Goal: Use online tool/utility: Use online tool/utility

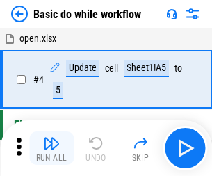
click at [51, 148] on img "button" at bounding box center [51, 143] width 17 height 17
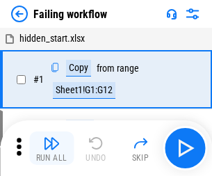
click at [51, 148] on img "button" at bounding box center [51, 143] width 17 height 17
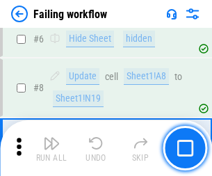
scroll to position [295, 0]
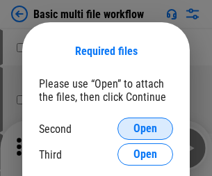
click at [145, 129] on span "Open" at bounding box center [146, 128] width 24 height 11
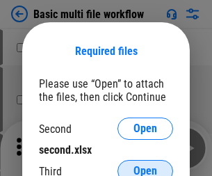
click at [145, 166] on span "Open" at bounding box center [146, 171] width 24 height 11
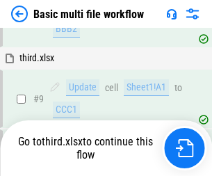
scroll to position [484, 0]
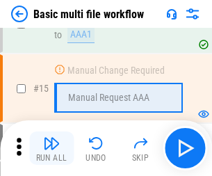
click at [51, 148] on img "button" at bounding box center [51, 143] width 17 height 17
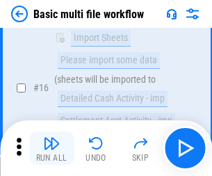
click at [51, 148] on img "button" at bounding box center [51, 143] width 17 height 17
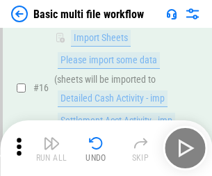
scroll to position [926, 0]
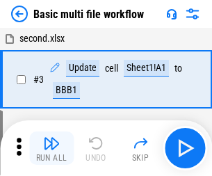
click at [51, 148] on img "button" at bounding box center [51, 143] width 17 height 17
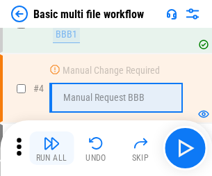
click at [51, 148] on img "button" at bounding box center [51, 143] width 17 height 17
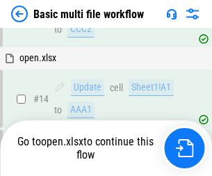
scroll to position [828, 0]
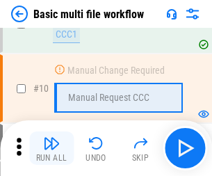
click at [51, 148] on img "button" at bounding box center [51, 143] width 17 height 17
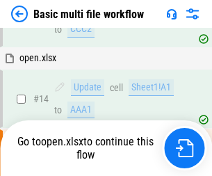
scroll to position [728, 0]
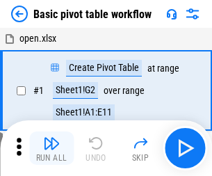
click at [51, 148] on img "button" at bounding box center [51, 143] width 17 height 17
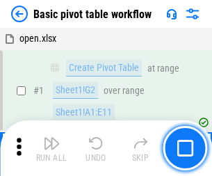
scroll to position [333, 0]
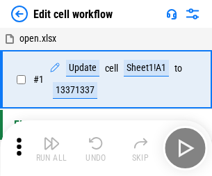
click at [51, 148] on img "button" at bounding box center [51, 143] width 17 height 17
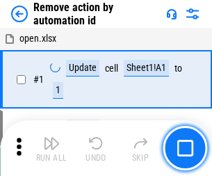
scroll to position [51, 0]
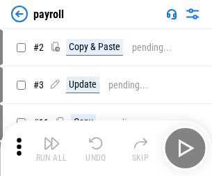
click at [51, 148] on img "button" at bounding box center [51, 143] width 17 height 17
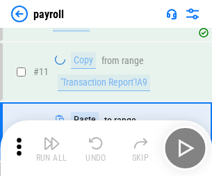
scroll to position [101, 0]
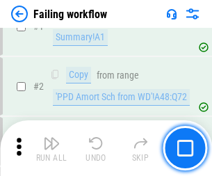
scroll to position [225, 0]
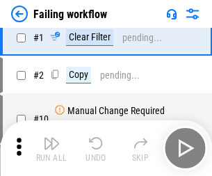
click at [51, 148] on img "button" at bounding box center [51, 143] width 17 height 17
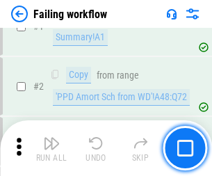
scroll to position [225, 0]
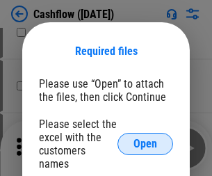
click at [145, 138] on span "Open" at bounding box center [146, 143] width 24 height 11
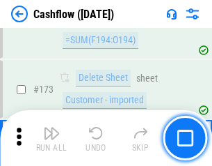
scroll to position [1473, 0]
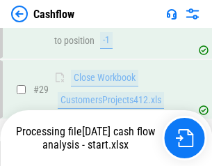
scroll to position [643, 0]
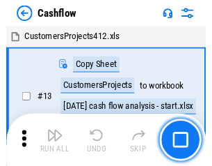
scroll to position [16, 0]
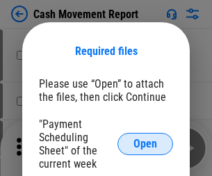
click at [145, 144] on span "Open" at bounding box center [146, 143] width 24 height 11
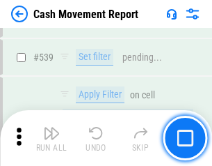
scroll to position [6174, 0]
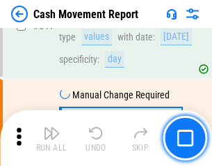
click at [51, 138] on img "button" at bounding box center [51, 133] width 17 height 17
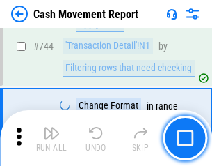
scroll to position [7409, 0]
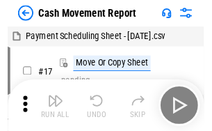
scroll to position [25, 0]
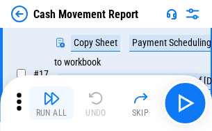
click at [51, 103] on img "button" at bounding box center [51, 98] width 17 height 17
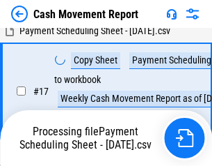
scroll to position [289, 0]
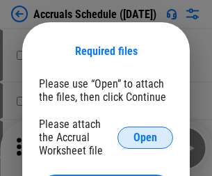
click at [145, 137] on span "Open" at bounding box center [146, 137] width 24 height 11
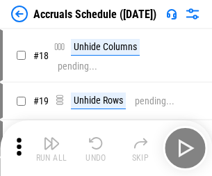
scroll to position [134, 0]
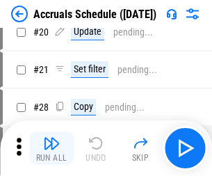
click at [51, 148] on img "button" at bounding box center [51, 143] width 17 height 17
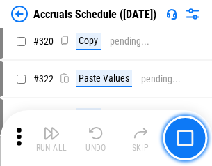
scroll to position [2588, 0]
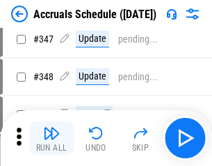
click at [51, 138] on img "button" at bounding box center [51, 133] width 17 height 17
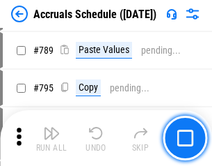
scroll to position [5844, 0]
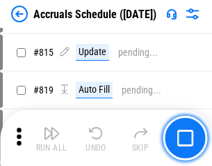
click at [51, 138] on img "button" at bounding box center [51, 133] width 17 height 17
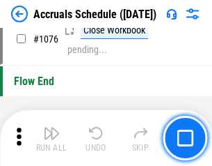
scroll to position [8332, 0]
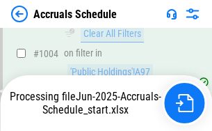
scroll to position [7986, 0]
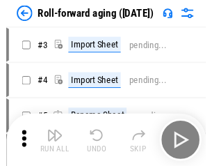
scroll to position [2, 0]
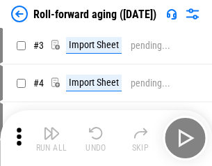
click at [51, 138] on img "button" at bounding box center [51, 133] width 17 height 17
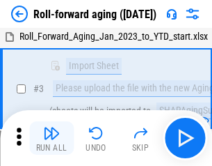
click at [51, 138] on img "button" at bounding box center [51, 133] width 17 height 17
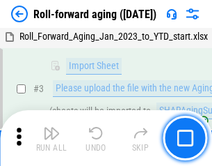
scroll to position [90, 0]
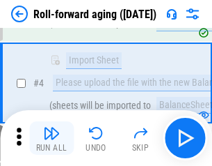
click at [51, 138] on img "button" at bounding box center [51, 133] width 17 height 17
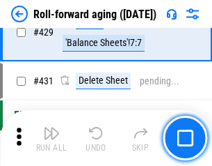
scroll to position [4824, 0]
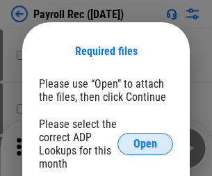
click at [145, 144] on span "Open" at bounding box center [146, 143] width 24 height 11
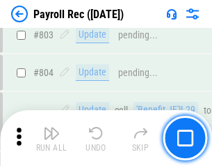
scroll to position [8839, 0]
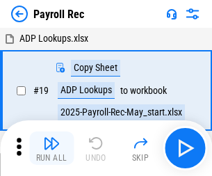
click at [51, 148] on img "button" at bounding box center [51, 143] width 17 height 17
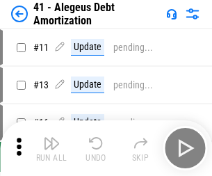
click at [51, 148] on img "button" at bounding box center [51, 143] width 17 height 17
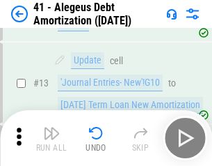
scroll to position [172, 0]
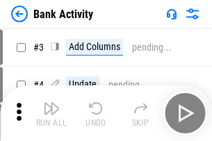
click at [51, 113] on img "button" at bounding box center [51, 108] width 17 height 17
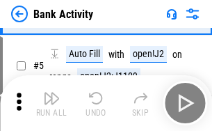
scroll to position [74, 0]
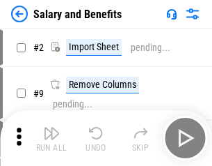
click at [51, 138] on img "button" at bounding box center [51, 133] width 17 height 17
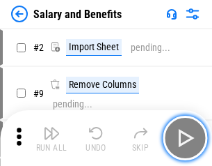
scroll to position [19, 0]
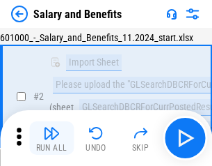
click at [51, 138] on img "button" at bounding box center [51, 133] width 17 height 17
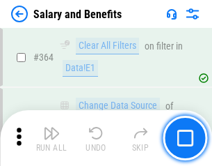
scroll to position [6551, 0]
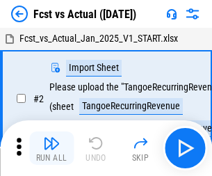
click at [51, 138] on img "button" at bounding box center [51, 143] width 17 height 17
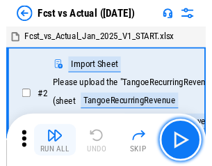
scroll to position [18, 0]
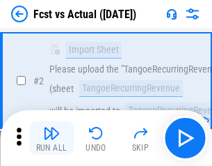
click at [51, 138] on img "button" at bounding box center [51, 133] width 17 height 17
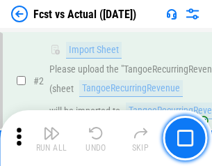
scroll to position [130, 0]
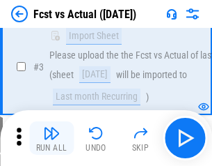
click at [51, 138] on img "button" at bounding box center [51, 133] width 17 height 17
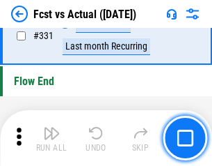
scroll to position [6659, 0]
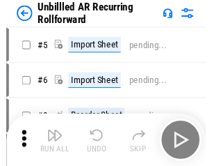
scroll to position [30, 0]
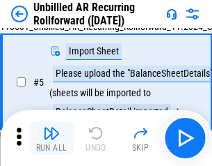
click at [51, 138] on img "button" at bounding box center [51, 133] width 17 height 17
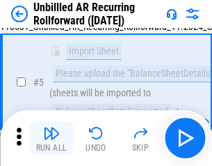
click at [51, 138] on img "button" at bounding box center [51, 133] width 17 height 17
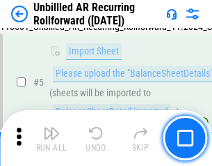
scroll to position [131, 0]
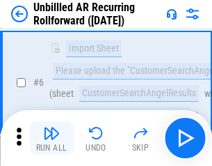
click at [51, 138] on img "button" at bounding box center [51, 133] width 17 height 17
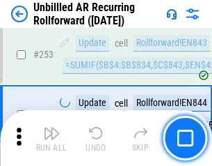
scroll to position [4725, 0]
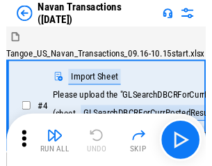
scroll to position [22, 0]
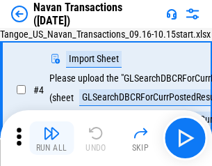
click at [51, 138] on img "button" at bounding box center [51, 133] width 17 height 17
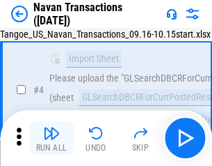
click at [51, 138] on img "button" at bounding box center [51, 133] width 17 height 17
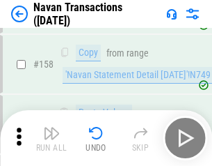
scroll to position [4511, 0]
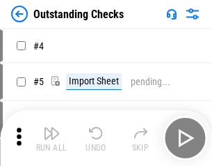
click at [51, 138] on img "button" at bounding box center [51, 133] width 17 height 17
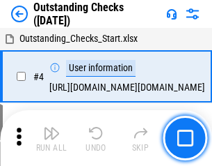
scroll to position [58, 0]
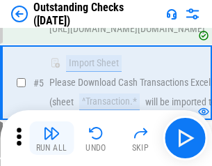
click at [51, 138] on img "button" at bounding box center [51, 133] width 17 height 17
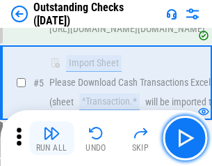
scroll to position [145, 0]
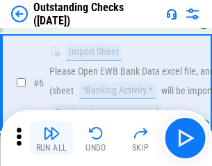
click at [51, 138] on img "button" at bounding box center [51, 133] width 17 height 17
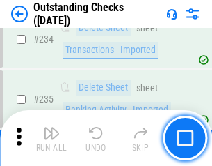
scroll to position [4225, 0]
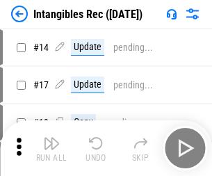
click at [51, 148] on img "button" at bounding box center [51, 143] width 17 height 17
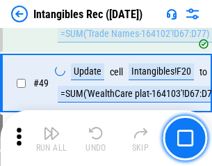
scroll to position [542, 0]
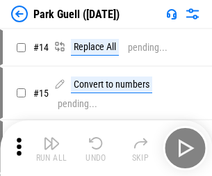
click at [51, 138] on img "button" at bounding box center [51, 143] width 17 height 17
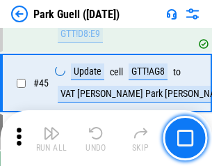
scroll to position [1740, 0]
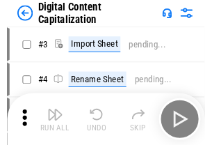
scroll to position [40, 0]
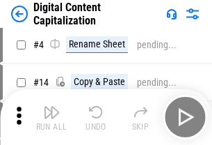
click at [51, 117] on img "button" at bounding box center [51, 112] width 17 height 17
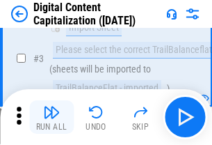
click at [51, 117] on img "button" at bounding box center [51, 112] width 17 height 17
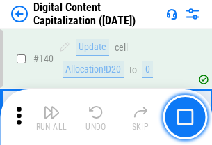
scroll to position [1475, 0]
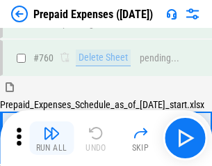
click at [51, 138] on img "button" at bounding box center [51, 133] width 17 height 17
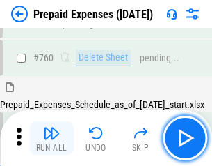
scroll to position [3856, 0]
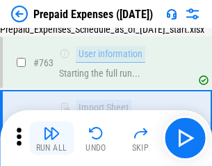
click at [51, 138] on img "button" at bounding box center [51, 133] width 17 height 17
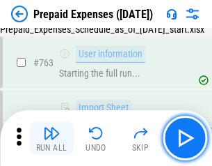
scroll to position [3938, 0]
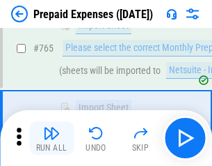
click at [51, 138] on img "button" at bounding box center [51, 133] width 17 height 17
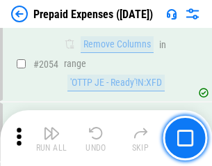
scroll to position [14542, 0]
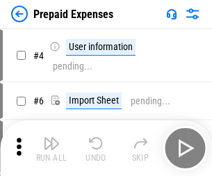
click at [51, 148] on img "button" at bounding box center [51, 143] width 17 height 17
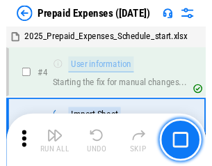
scroll to position [61, 0]
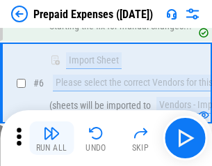
click at [51, 138] on img "button" at bounding box center [51, 133] width 17 height 17
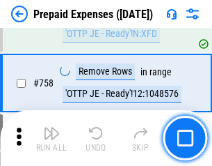
scroll to position [4957, 0]
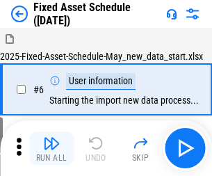
click at [51, 148] on img "button" at bounding box center [51, 143] width 17 height 17
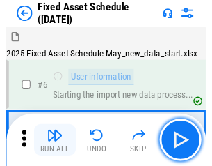
scroll to position [75, 0]
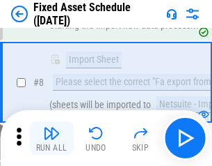
click at [51, 138] on img "button" at bounding box center [51, 133] width 17 height 17
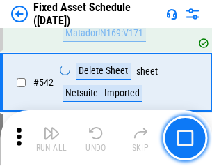
scroll to position [4960, 0]
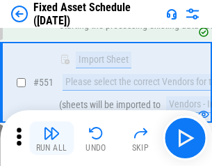
click at [51, 138] on img "button" at bounding box center [51, 133] width 17 height 17
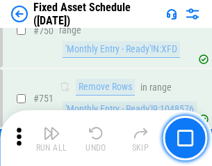
scroll to position [6782, 0]
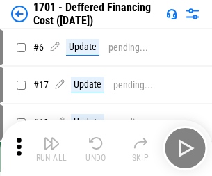
click at [51, 148] on img "button" at bounding box center [51, 143] width 17 height 17
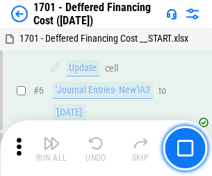
scroll to position [167, 0]
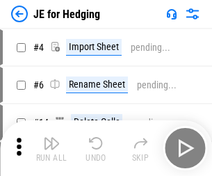
click at [51, 138] on img "button" at bounding box center [51, 143] width 17 height 17
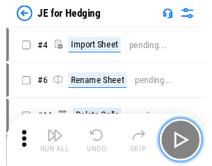
scroll to position [2, 0]
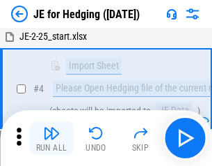
click at [51, 138] on img "button" at bounding box center [51, 133] width 17 height 17
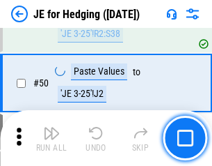
scroll to position [901, 0]
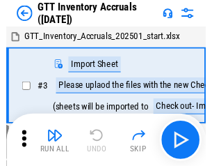
scroll to position [2, 0]
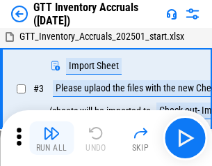
click at [51, 138] on img "button" at bounding box center [51, 133] width 17 height 17
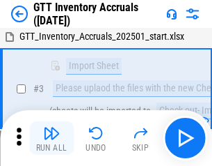
click at [51, 138] on img "button" at bounding box center [51, 133] width 17 height 17
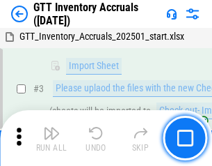
scroll to position [90, 0]
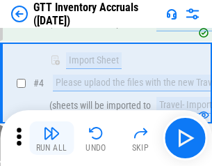
click at [51, 138] on img "button" at bounding box center [51, 133] width 17 height 17
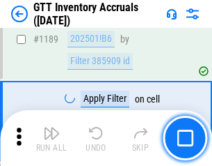
scroll to position [11360, 0]
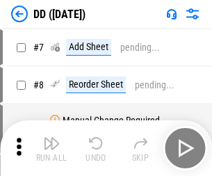
click at [51, 148] on img "button" at bounding box center [51, 143] width 17 height 17
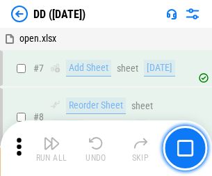
scroll to position [134, 0]
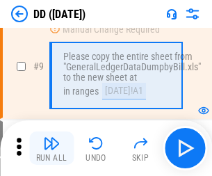
click at [51, 148] on img "button" at bounding box center [51, 143] width 17 height 17
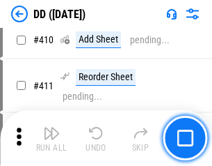
scroll to position [6225, 0]
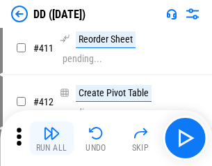
click at [51, 138] on img "button" at bounding box center [51, 133] width 17 height 17
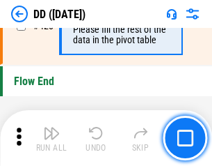
scroll to position [6659, 0]
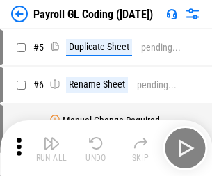
click img "button"
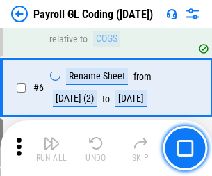
scroll to position [167, 0]
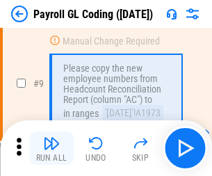
click img "button"
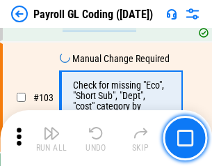
scroll to position [3264, 0]
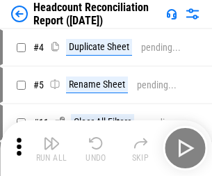
click at [51, 148] on img "button" at bounding box center [51, 143] width 17 height 17
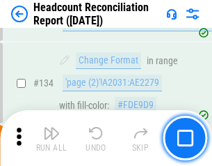
scroll to position [1672, 0]
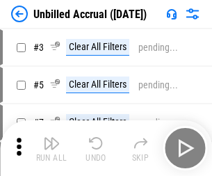
click at [51, 148] on img "button" at bounding box center [51, 143] width 17 height 17
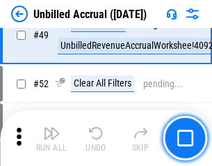
scroll to position [1262, 0]
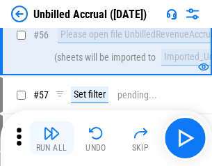
click at [51, 138] on img "button" at bounding box center [51, 133] width 17 height 17
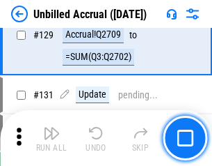
scroll to position [4144, 0]
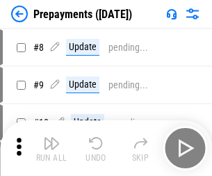
click at [51, 148] on img "button" at bounding box center [51, 143] width 17 height 17
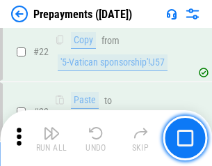
scroll to position [1048, 0]
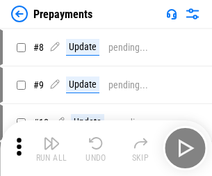
click at [51, 148] on img "button" at bounding box center [51, 143] width 17 height 17
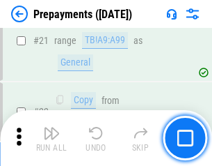
scroll to position [1048, 0]
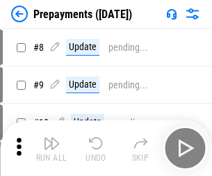
click at [51, 148] on img "button" at bounding box center [51, 143] width 17 height 17
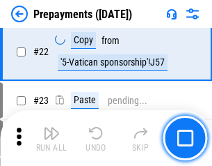
scroll to position [1048, 0]
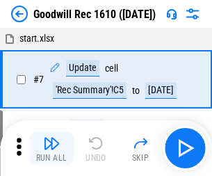
click at [51, 148] on img "button" at bounding box center [51, 143] width 17 height 17
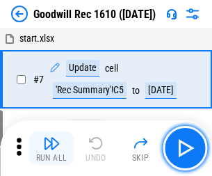
scroll to position [238, 0]
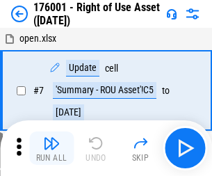
click at [51, 148] on img "button" at bounding box center [51, 143] width 17 height 17
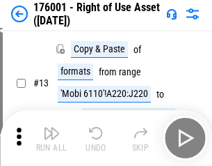
scroll to position [90, 0]
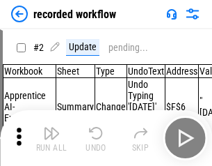
click at [51, 138] on img "button" at bounding box center [51, 133] width 17 height 17
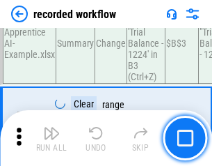
scroll to position [4348, 0]
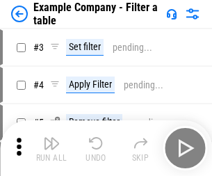
click at [51, 148] on img "button" at bounding box center [51, 143] width 17 height 17
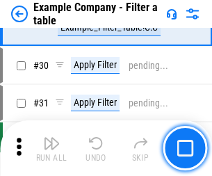
scroll to position [1273, 0]
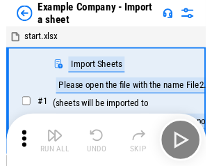
scroll to position [22, 0]
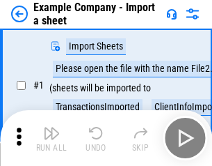
click at [51, 138] on img "button" at bounding box center [51, 133] width 17 height 17
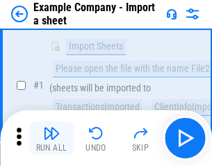
click at [51, 138] on img "button" at bounding box center [51, 133] width 17 height 17
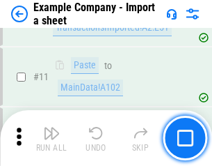
scroll to position [307, 0]
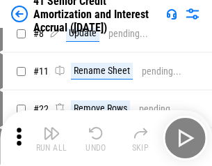
click at [51, 138] on img "button" at bounding box center [51, 133] width 17 height 17
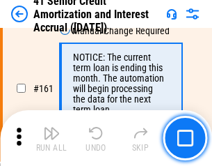
click at [51, 138] on img "button" at bounding box center [51, 133] width 17 height 17
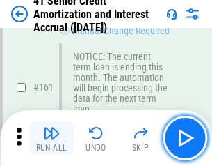
scroll to position [1488, 0]
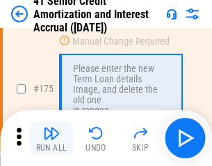
click at [51, 138] on img "button" at bounding box center [51, 133] width 17 height 17
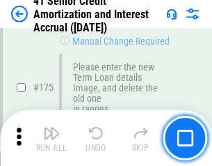
scroll to position [1629, 0]
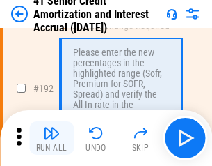
click at [51, 138] on img "button" at bounding box center [51, 133] width 17 height 17
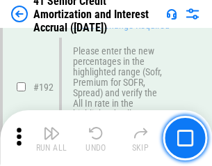
scroll to position [1775, 0]
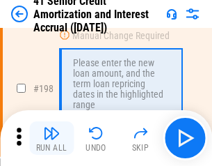
click at [51, 138] on img "button" at bounding box center [51, 133] width 17 height 17
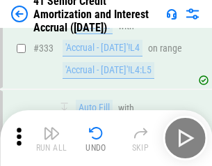
scroll to position [3554, 0]
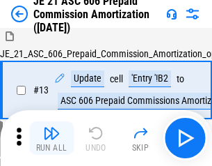
click at [51, 138] on img "button" at bounding box center [51, 133] width 17 height 17
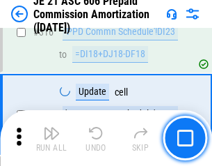
scroll to position [2598, 0]
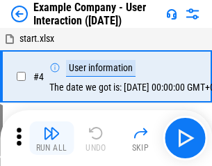
click at [51, 138] on img "button" at bounding box center [51, 133] width 17 height 17
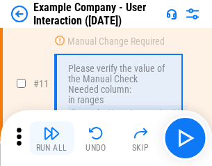
click at [51, 138] on img "button" at bounding box center [51, 133] width 17 height 17
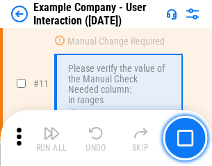
scroll to position [301, 0]
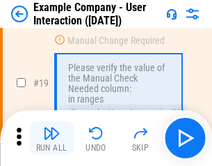
click at [51, 138] on img "button" at bounding box center [51, 133] width 17 height 17
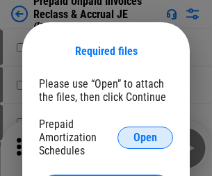
click at [145, 137] on span "Open" at bounding box center [146, 137] width 24 height 11
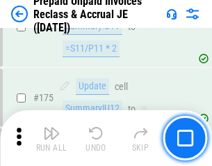
scroll to position [1878, 0]
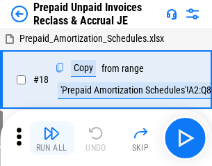
click at [51, 138] on img "button" at bounding box center [51, 133] width 17 height 17
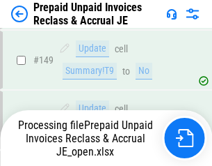
scroll to position [1210, 0]
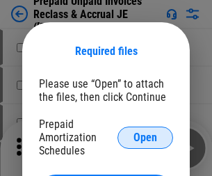
click at [145, 137] on span "Open" at bounding box center [146, 137] width 24 height 11
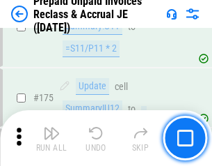
scroll to position [1878, 0]
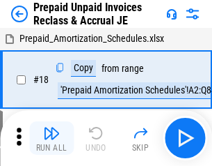
click at [51, 138] on img "button" at bounding box center [51, 133] width 17 height 17
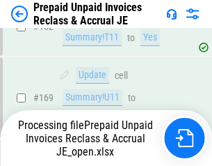
scroll to position [1807, 0]
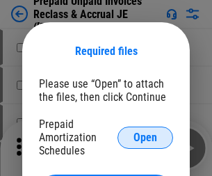
click at [145, 137] on span "Open" at bounding box center [146, 137] width 24 height 11
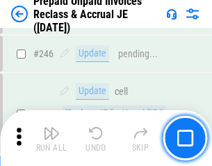
scroll to position [1878, 0]
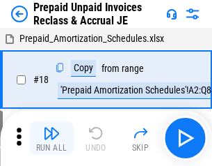
click at [51, 138] on img "button" at bounding box center [51, 133] width 17 height 17
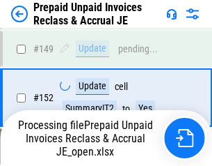
scroll to position [1210, 0]
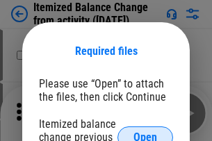
click at [145, 132] on span "Open" at bounding box center [146, 137] width 24 height 11
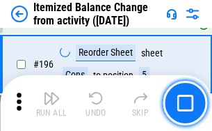
scroll to position [2678, 0]
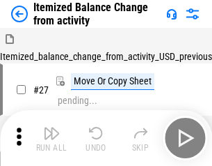
scroll to position [22, 0]
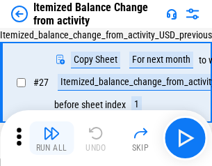
click at [51, 138] on img "button" at bounding box center [51, 133] width 17 height 17
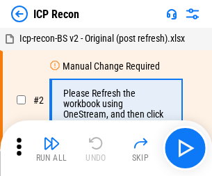
scroll to position [6, 0]
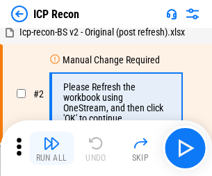
click at [51, 148] on img "button" at bounding box center [51, 143] width 17 height 17
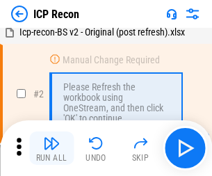
click at [51, 148] on img "button" at bounding box center [51, 143] width 17 height 17
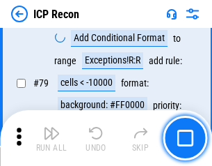
scroll to position [1363, 0]
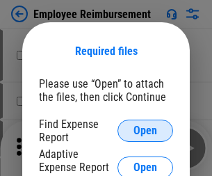
click at [145, 131] on span "Open" at bounding box center [146, 130] width 24 height 11
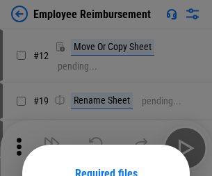
scroll to position [122, 0]
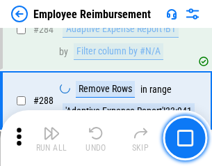
scroll to position [3781, 0]
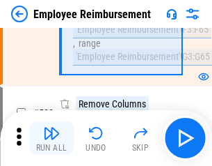
click at [51, 138] on img "button" at bounding box center [51, 133] width 17 height 17
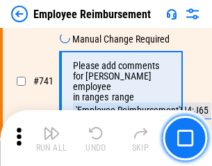
scroll to position [9760, 0]
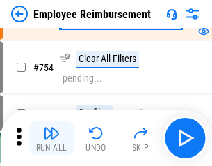
click at [51, 138] on img "button" at bounding box center [51, 133] width 17 height 17
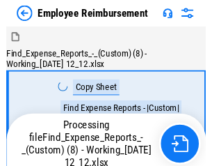
scroll to position [47, 0]
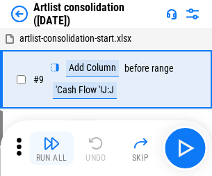
click at [51, 148] on img "button" at bounding box center [51, 143] width 17 height 17
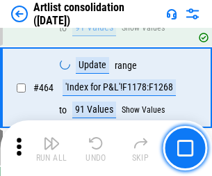
scroll to position [6092, 0]
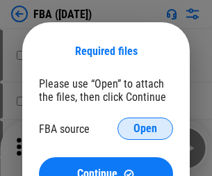
click at [145, 129] on span "Open" at bounding box center [146, 128] width 24 height 11
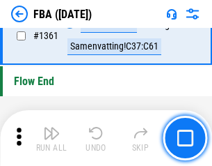
scroll to position [14941, 0]
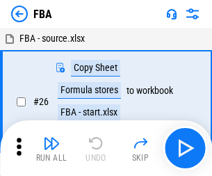
scroll to position [14, 0]
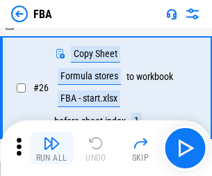
click at [51, 148] on img "button" at bounding box center [51, 143] width 17 height 17
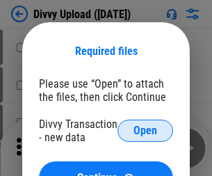
click at [145, 131] on span "Open" at bounding box center [146, 130] width 24 height 11
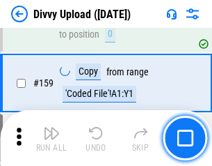
scroll to position [1441, 0]
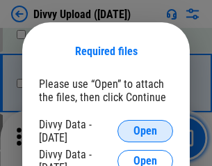
click at [145, 131] on span "Open" at bounding box center [146, 130] width 24 height 11
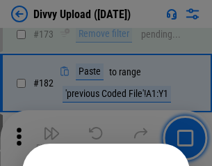
scroll to position [1562, 0]
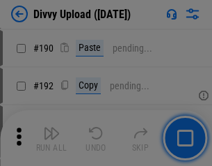
scroll to position [1756, 0]
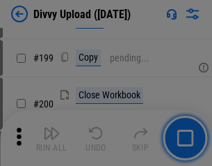
scroll to position [2023, 0]
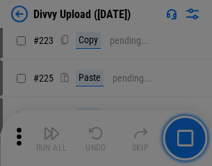
scroll to position [2776, 0]
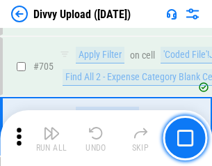
scroll to position [9517, 0]
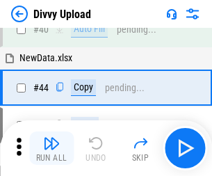
click at [51, 148] on img "button" at bounding box center [51, 143] width 17 height 17
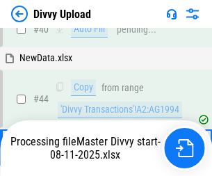
scroll to position [153, 0]
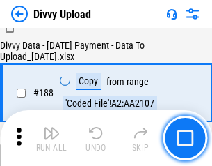
scroll to position [1638, 0]
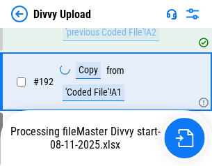
scroll to position [1864, 0]
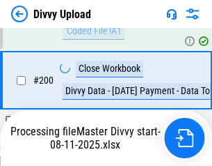
scroll to position [2170, 0]
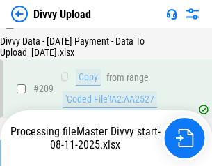
scroll to position [2558, 0]
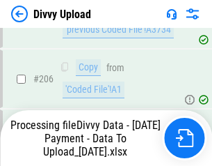
scroll to position [2477, 0]
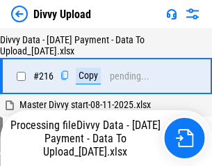
scroll to position [2865, 0]
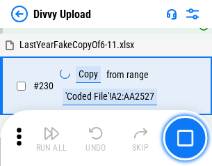
scroll to position [3452, 0]
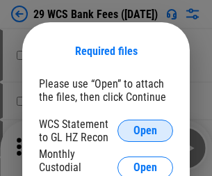
click at [145, 131] on span "Open" at bounding box center [146, 130] width 24 height 11
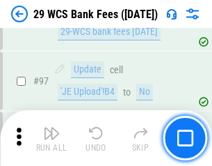
scroll to position [1356, 0]
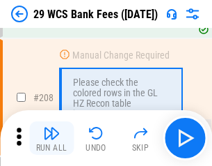
click at [51, 138] on img "button" at bounding box center [51, 133] width 17 height 17
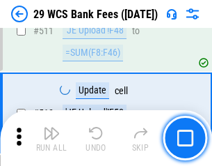
scroll to position [6999, 0]
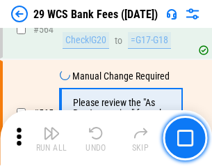
click at [51, 138] on img "button" at bounding box center [51, 133] width 17 height 17
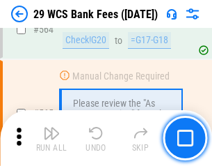
scroll to position [7524, 0]
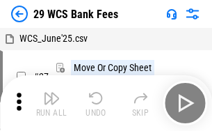
scroll to position [25, 0]
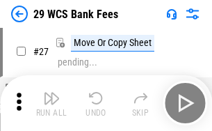
click at [51, 103] on img "button" at bounding box center [51, 98] width 17 height 17
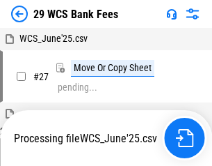
scroll to position [8, 0]
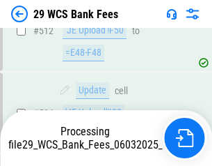
scroll to position [7273, 0]
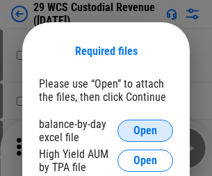
click at [145, 131] on span "Open" at bounding box center [146, 130] width 24 height 11
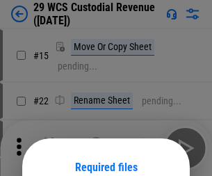
scroll to position [116, 0]
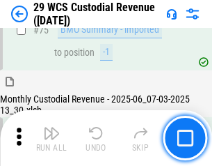
scroll to position [1453, 0]
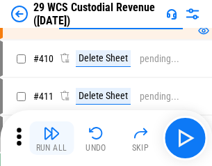
click at [51, 138] on img "button" at bounding box center [51, 133] width 17 height 17
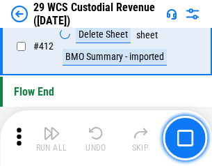
scroll to position [6644, 0]
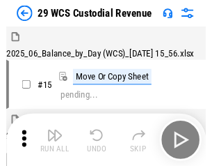
scroll to position [33, 0]
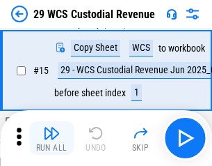
click at [51, 138] on img "button" at bounding box center [51, 133] width 17 height 17
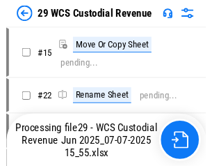
scroll to position [26, 0]
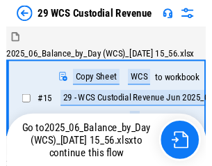
scroll to position [26, 0]
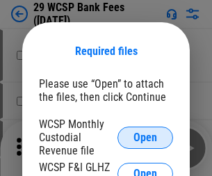
click at [145, 137] on span "Open" at bounding box center [146, 137] width 24 height 11
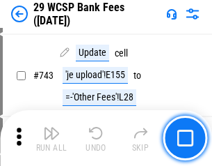
scroll to position [7011, 0]
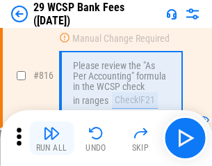
click at [51, 138] on img "button" at bounding box center [51, 133] width 17 height 17
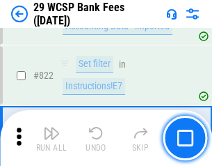
scroll to position [8570, 0]
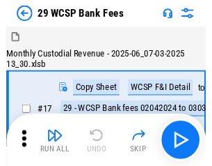
scroll to position [33, 0]
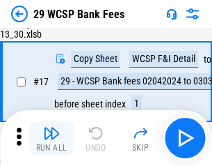
click at [51, 138] on img "button" at bounding box center [51, 133] width 17 height 17
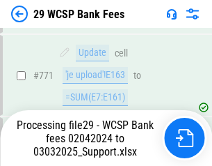
scroll to position [7861, 0]
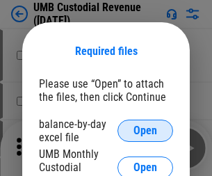
click at [145, 131] on span "Open" at bounding box center [146, 130] width 24 height 11
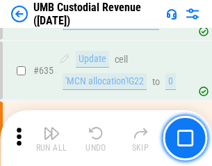
scroll to position [7281, 0]
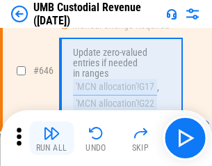
click at [51, 138] on img "button" at bounding box center [51, 133] width 17 height 17
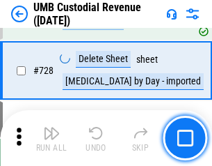
scroll to position [8582, 0]
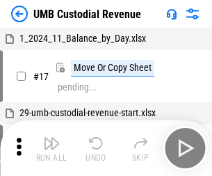
scroll to position [10, 0]
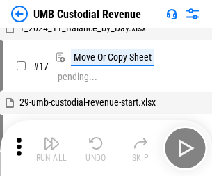
click at [51, 148] on img "button" at bounding box center [51, 143] width 17 height 17
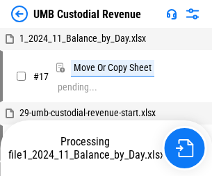
scroll to position [10, 0]
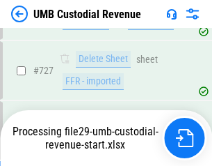
scroll to position [8550, 0]
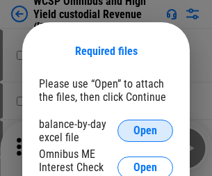
click at [145, 131] on span "Open" at bounding box center [146, 130] width 24 height 11
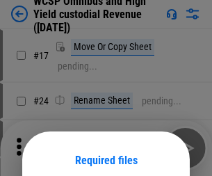
scroll to position [109, 0]
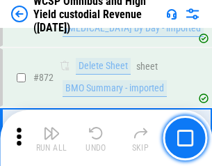
scroll to position [11774, 0]
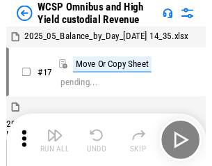
scroll to position [8, 0]
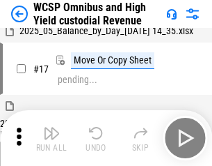
click at [51, 138] on img "button" at bounding box center [51, 133] width 17 height 17
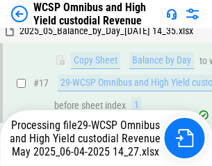
scroll to position [289, 0]
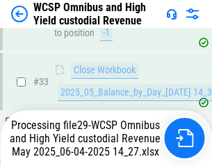
scroll to position [618, 0]
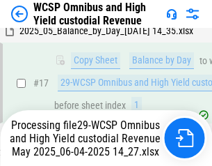
scroll to position [289, 0]
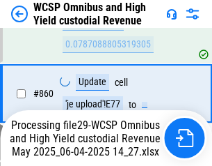
scroll to position [11742, 0]
